Goal: Book appointment/travel/reservation

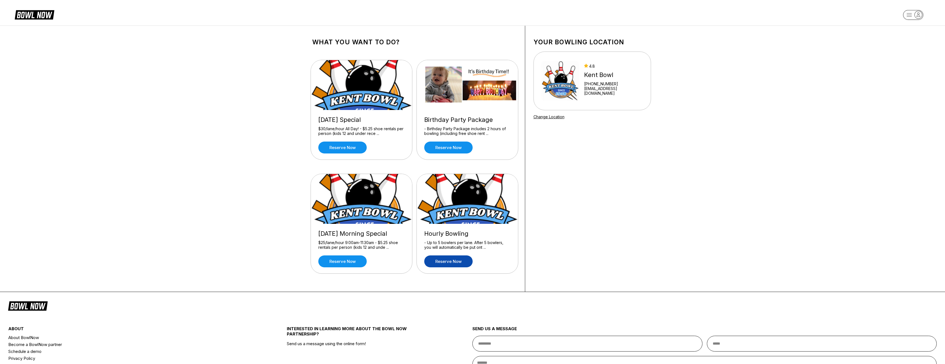
click at [454, 261] on link "Reserve now" at bounding box center [448, 261] width 48 height 12
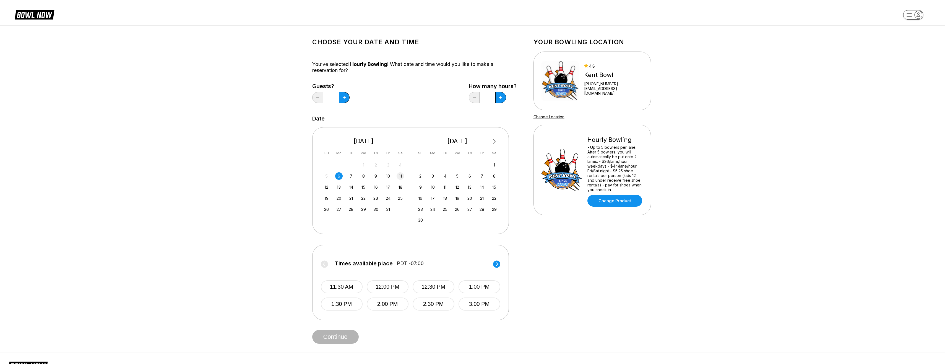
click at [399, 176] on div "11" at bounding box center [400, 175] width 7 height 7
click at [497, 263] on circle at bounding box center [496, 263] width 7 height 7
click at [399, 285] on button "5:30 PM" at bounding box center [388, 286] width 42 height 13
click at [346, 337] on button "Continue" at bounding box center [335, 337] width 46 height 14
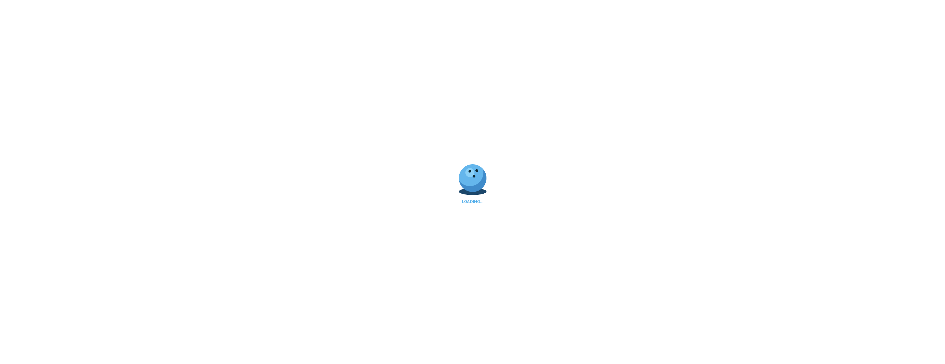
select select "**"
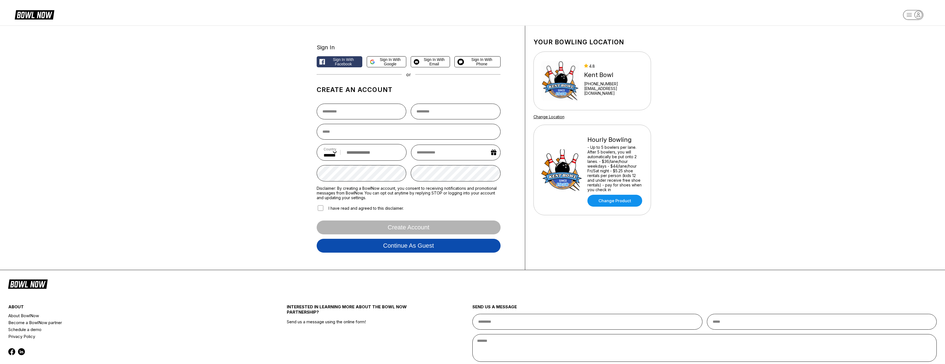
click at [457, 245] on button "Continue as guest" at bounding box center [409, 245] width 184 height 14
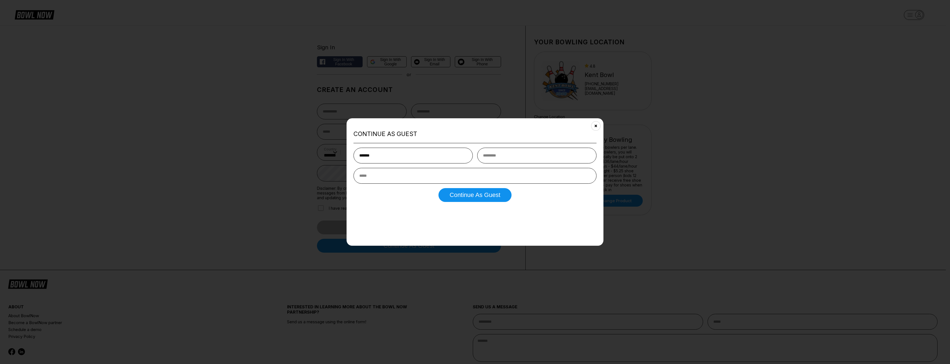
type input "*******"
type input "*****"
type input "**********"
click at [465, 201] on button "Continue as Guest" at bounding box center [474, 195] width 73 height 14
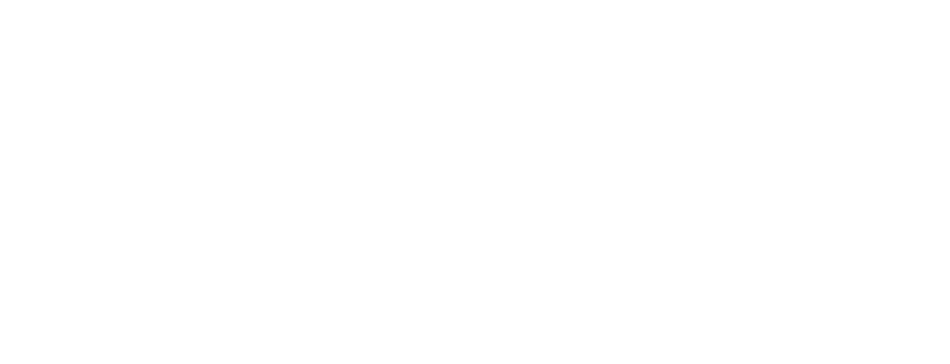
select select "**"
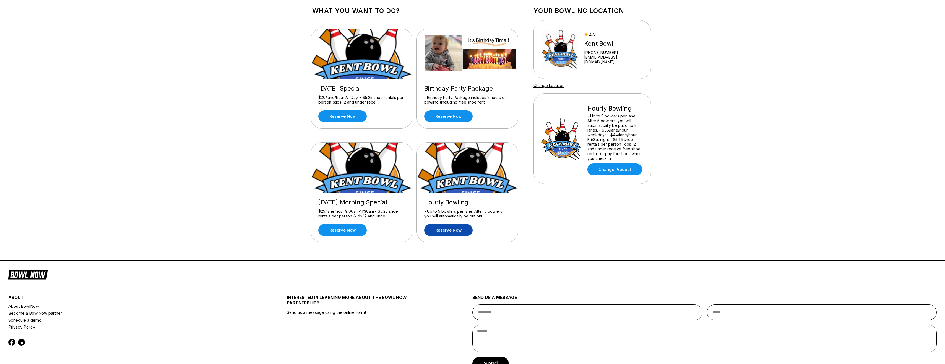
scroll to position [68, 0]
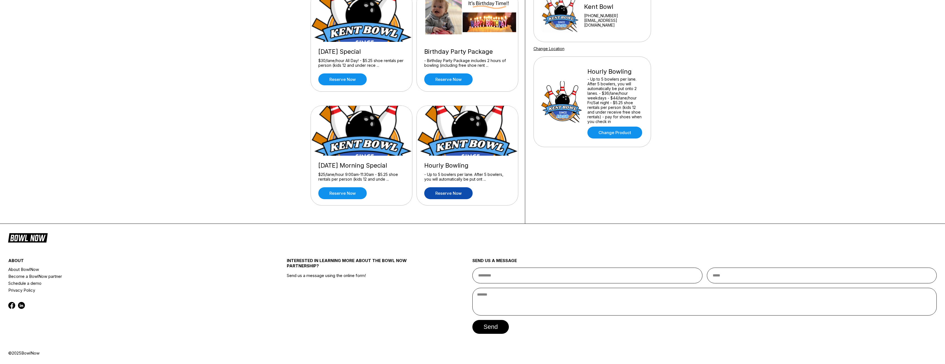
click at [461, 190] on link "Reserve now" at bounding box center [448, 193] width 48 height 12
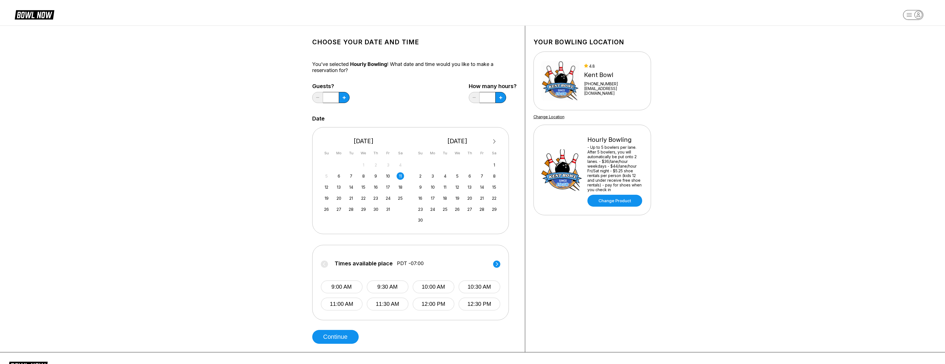
click at [495, 264] on circle at bounding box center [496, 263] width 7 height 7
click at [495, 261] on circle at bounding box center [496, 263] width 7 height 7
click at [390, 286] on button "5:30 PM" at bounding box center [388, 286] width 42 height 13
click at [338, 337] on button "Continue" at bounding box center [335, 337] width 46 height 14
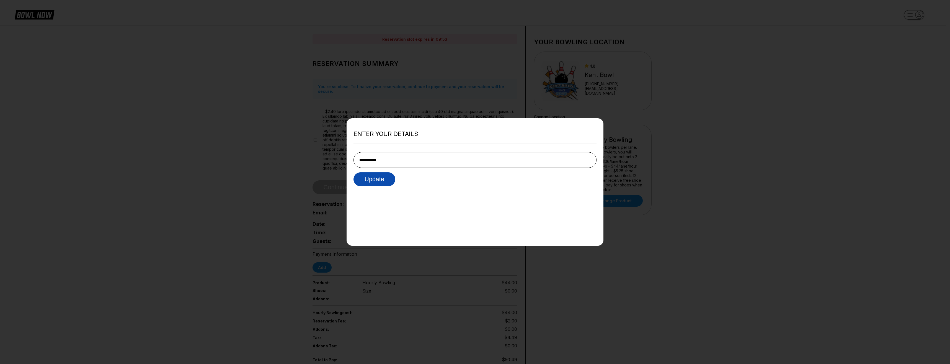
type input "**********"
click at [375, 182] on button "Update" at bounding box center [374, 179] width 42 height 14
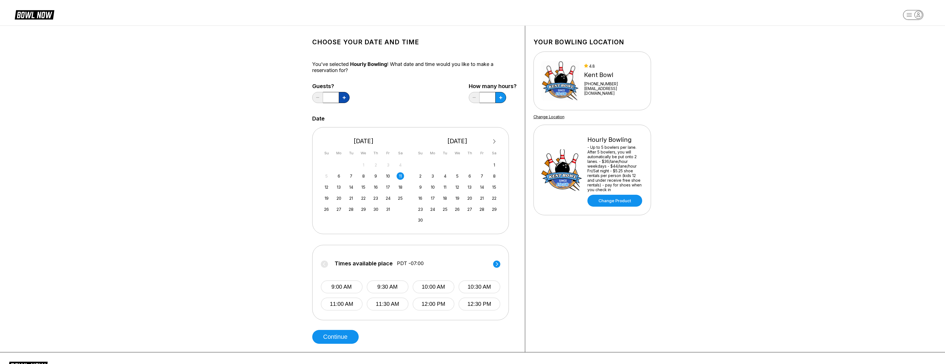
click at [343, 97] on icon at bounding box center [344, 97] width 3 height 3
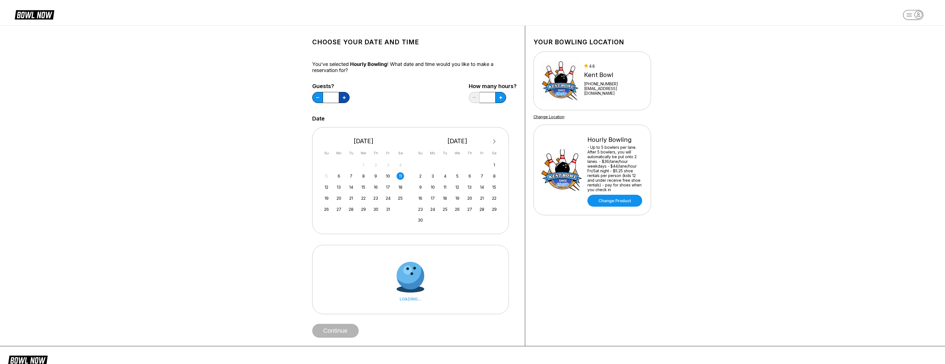
click at [343, 97] on icon at bounding box center [344, 97] width 3 height 3
type input "*"
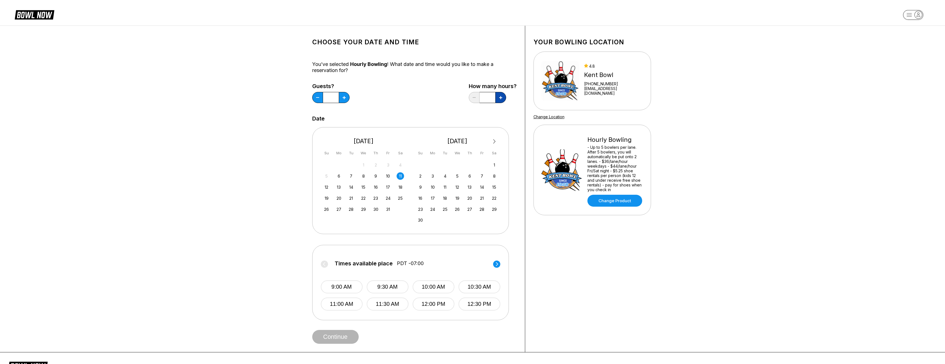
click at [504, 97] on button at bounding box center [501, 97] width 11 height 11
click at [503, 95] on button at bounding box center [501, 97] width 11 height 11
type input "*"
click at [497, 263] on icon at bounding box center [496, 263] width 7 height 7
click at [497, 263] on icon at bounding box center [497, 264] width 2 height 4
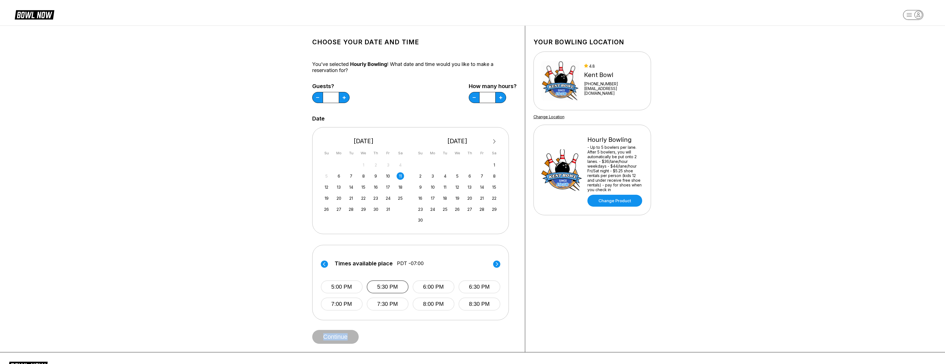
click at [381, 289] on button "5:30 PM" at bounding box center [388, 286] width 42 height 13
click at [337, 337] on button "Continue" at bounding box center [335, 337] width 46 height 14
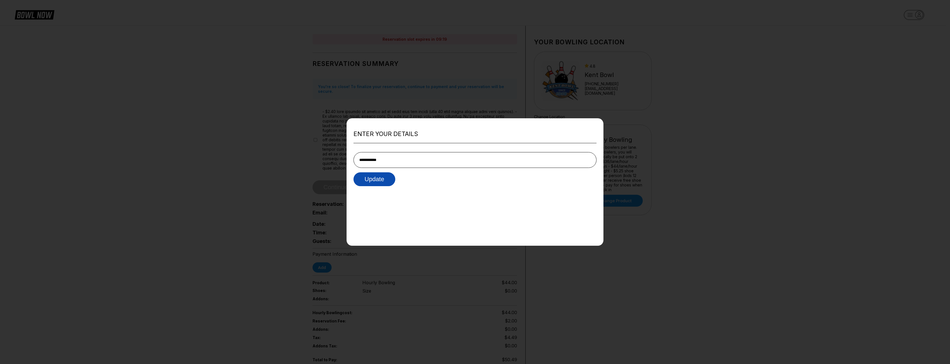
type input "**********"
click at [353, 172] on button "Update" at bounding box center [374, 179] width 42 height 14
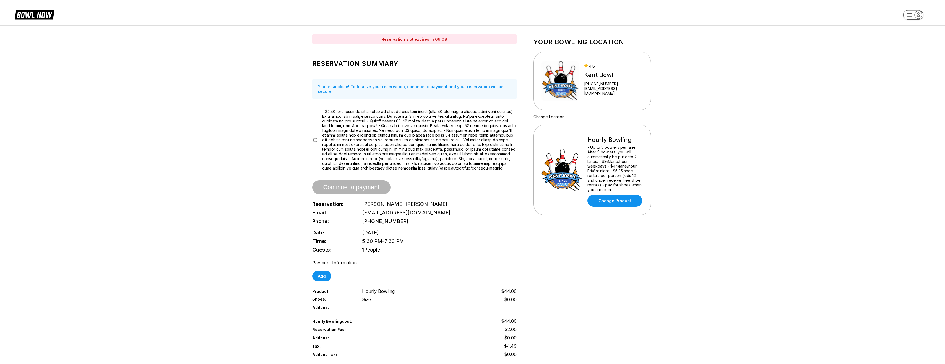
click at [32, 14] on icon at bounding box center [39, 15] width 14 height 6
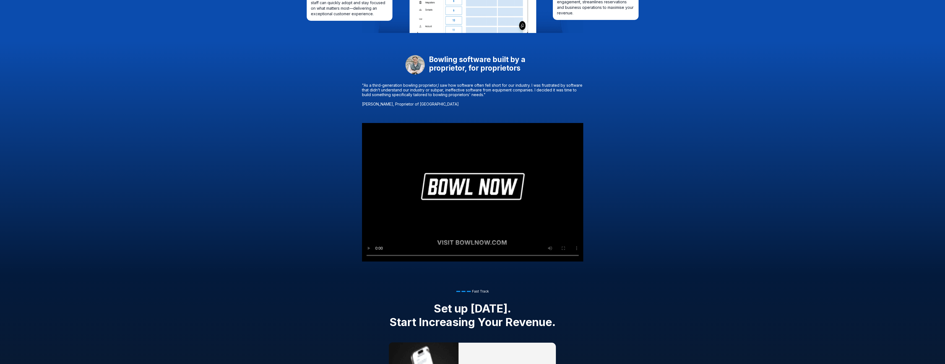
scroll to position [415, 0]
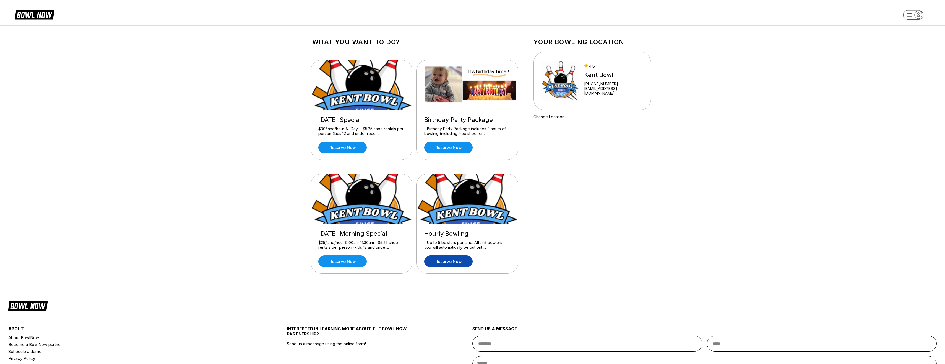
click at [446, 263] on link "Reserve now" at bounding box center [448, 261] width 48 height 12
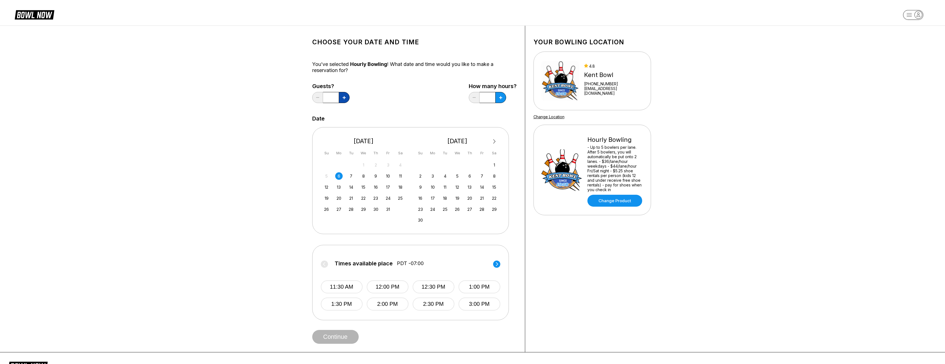
click at [346, 95] on button at bounding box center [344, 97] width 11 height 11
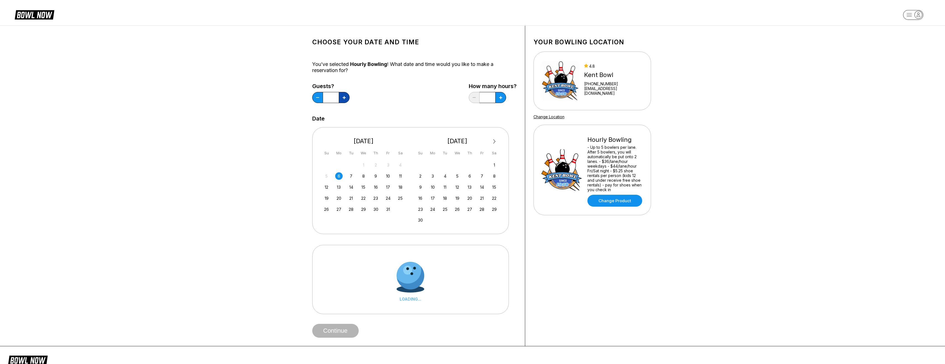
click at [346, 95] on button at bounding box center [344, 97] width 11 height 11
type input "*"
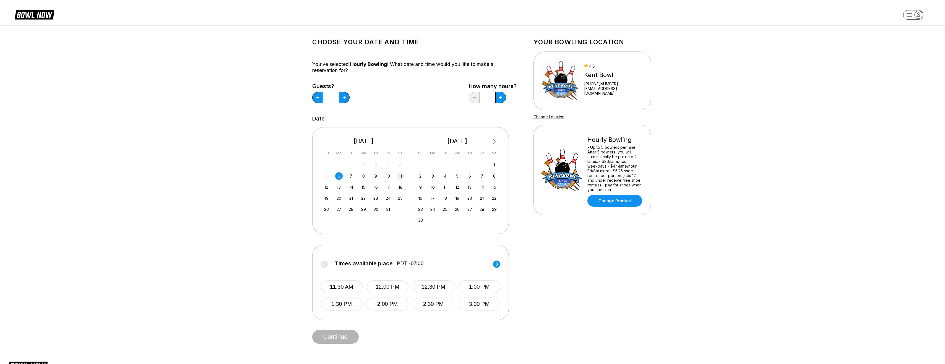
click at [400, 175] on div "11" at bounding box center [400, 175] width 7 height 7
click at [504, 98] on button at bounding box center [501, 97] width 11 height 11
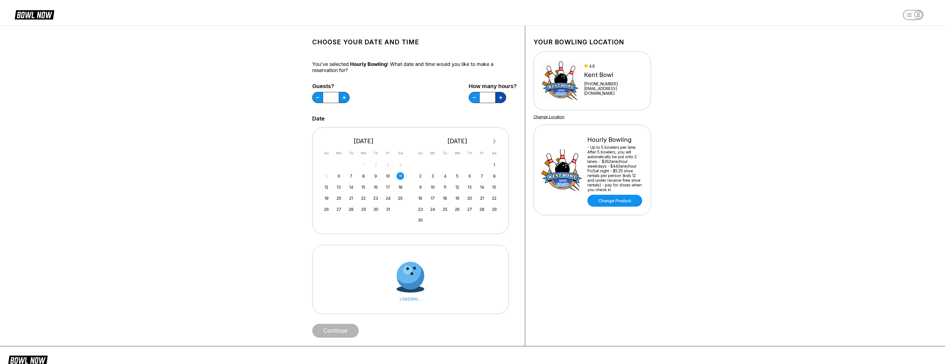
click at [504, 98] on button at bounding box center [501, 97] width 11 height 11
type input "*"
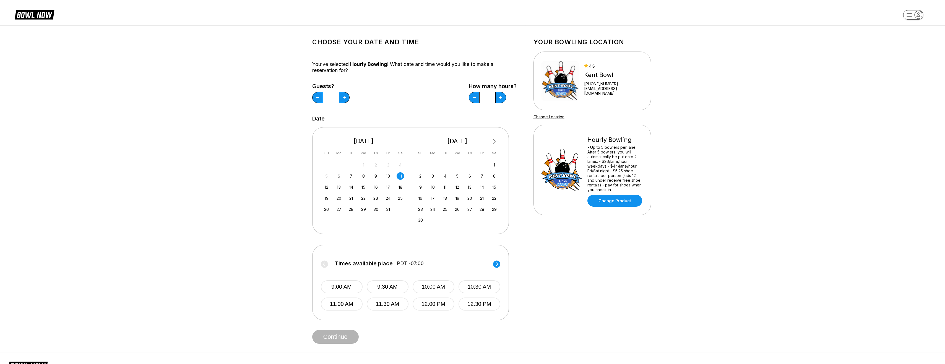
click at [497, 266] on circle at bounding box center [496, 263] width 7 height 7
click at [497, 262] on circle at bounding box center [496, 263] width 7 height 7
click at [382, 281] on button "5:30 PM" at bounding box center [388, 286] width 42 height 13
click at [336, 338] on button "Continue" at bounding box center [335, 337] width 46 height 14
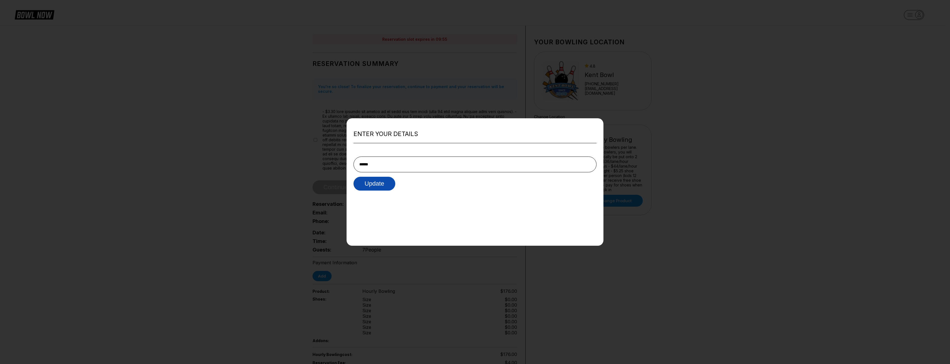
type input "******"
click at [380, 184] on button "Update" at bounding box center [374, 184] width 42 height 14
